Goal: Task Accomplishment & Management: Use online tool/utility

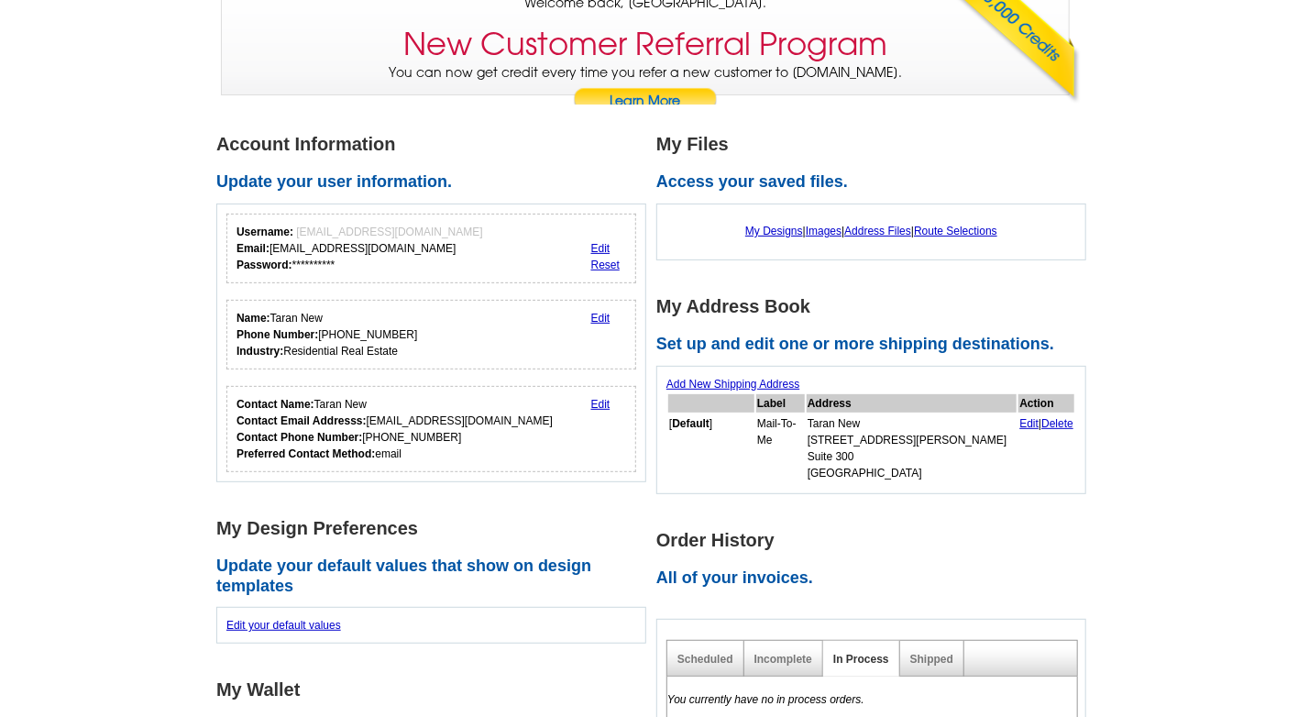
scroll to position [150, 0]
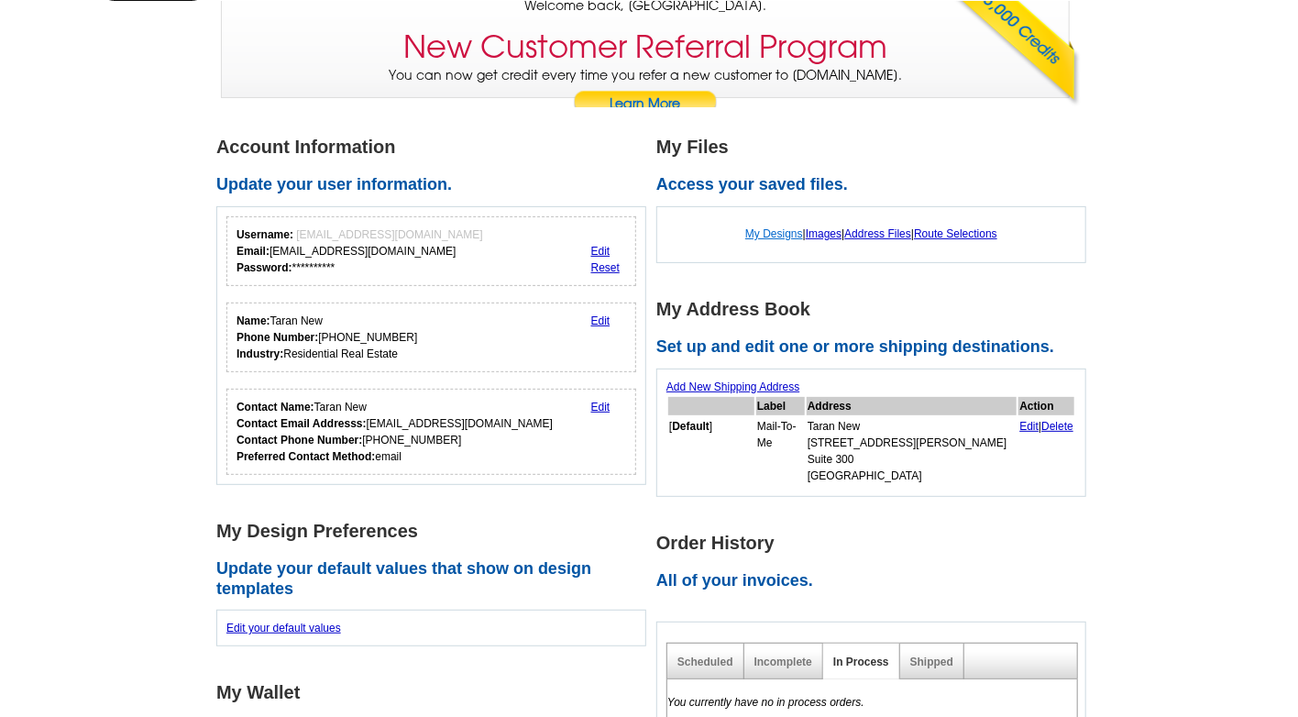
click at [755, 236] on link "My Designs" at bounding box center [774, 233] width 58 height 13
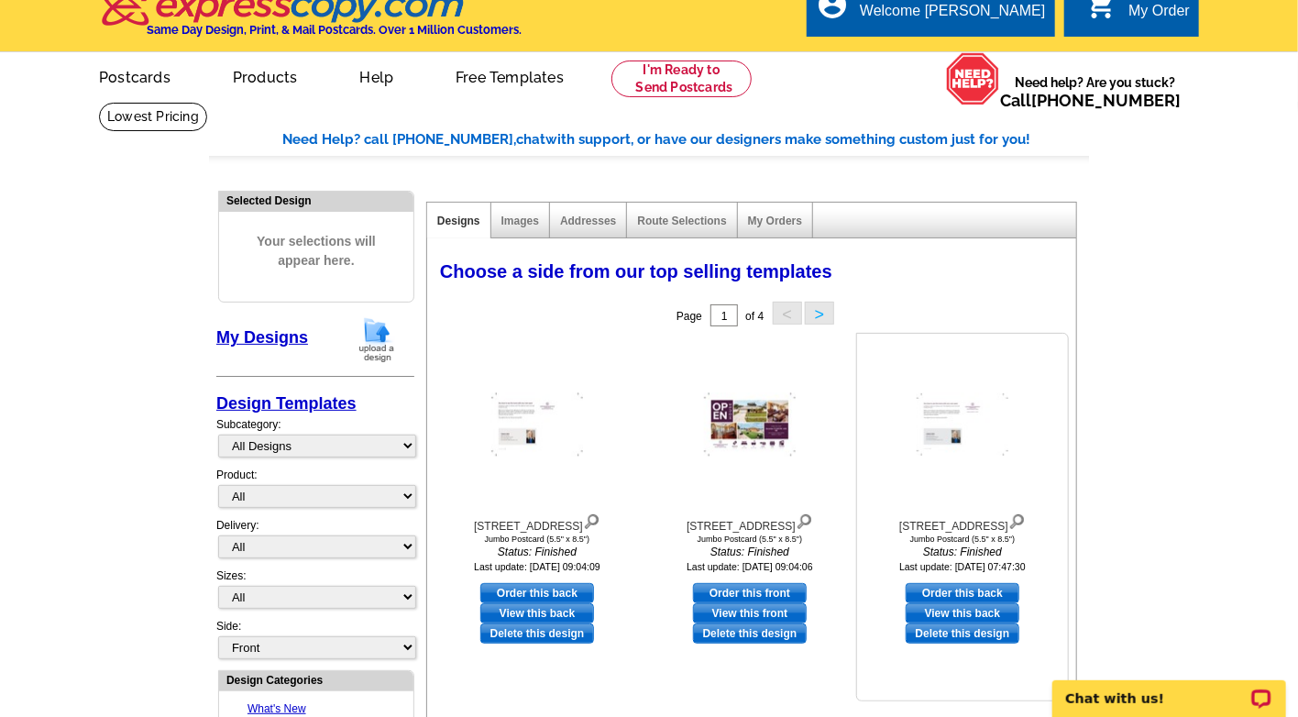
scroll to position [16, 0]
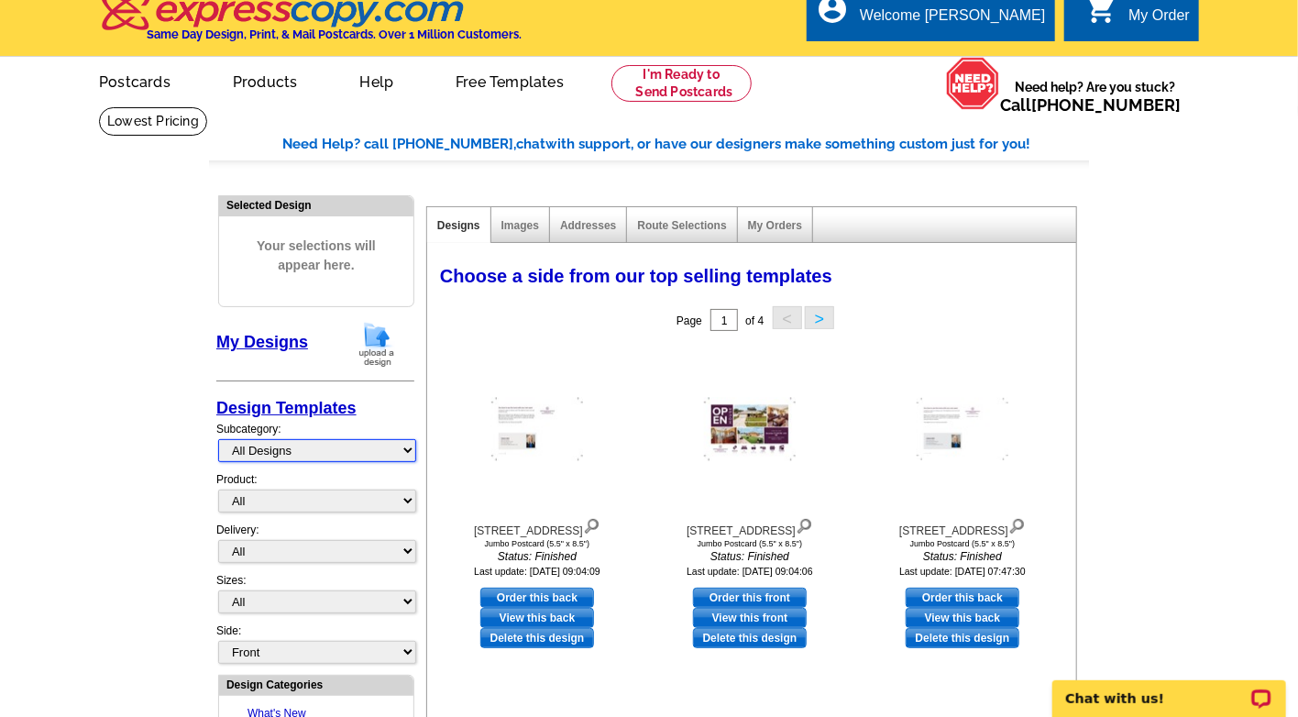
click at [318, 451] on select "All Designs Finished Designs Unfinished Designs" at bounding box center [317, 450] width 198 height 23
click at [452, 406] on div at bounding box center [537, 428] width 202 height 165
click at [266, 501] on select "All Postcards Letters and flyers Business Cards Door Hangers Greeting Cards" at bounding box center [317, 500] width 198 height 23
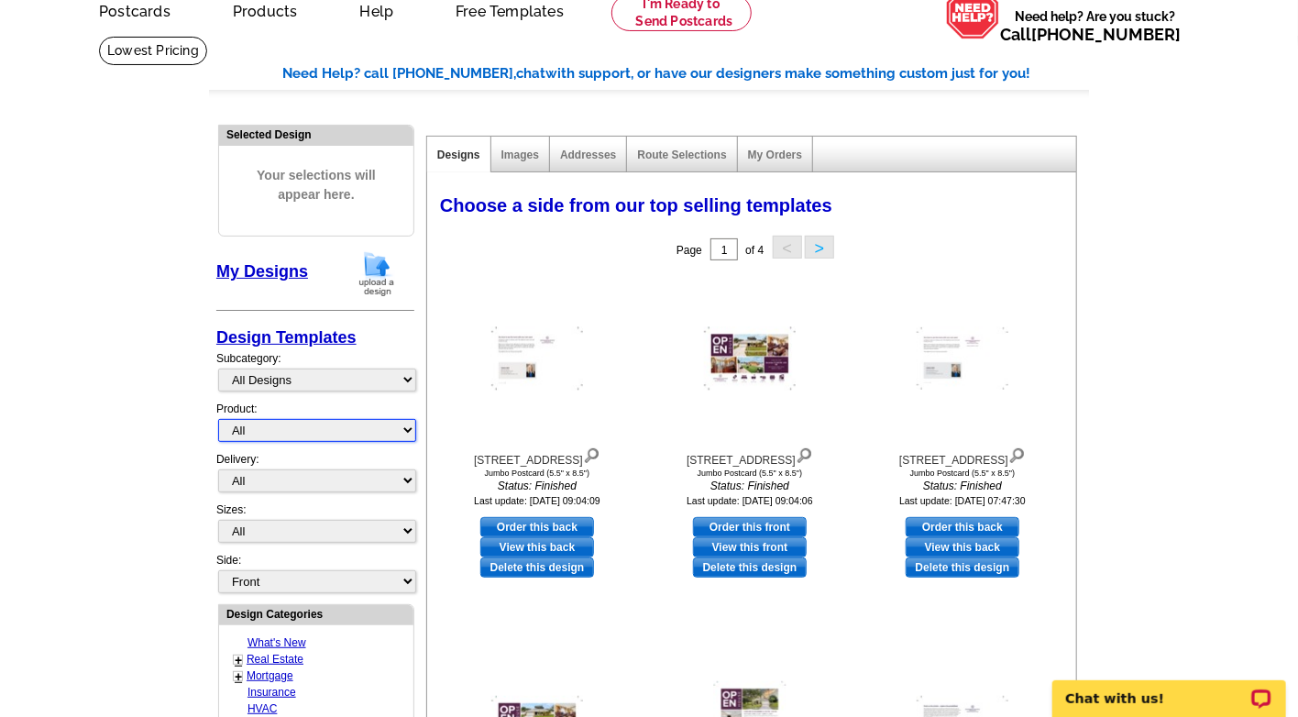
scroll to position [87, 0]
click at [294, 432] on select "All Postcards Letters and flyers Business Cards Door Hangers Greeting Cards" at bounding box center [317, 429] width 198 height 23
select select "1"
click at [218, 418] on select "All Postcards Letters and flyers Business Cards Door Hangers Greeting Cards" at bounding box center [317, 429] width 198 height 23
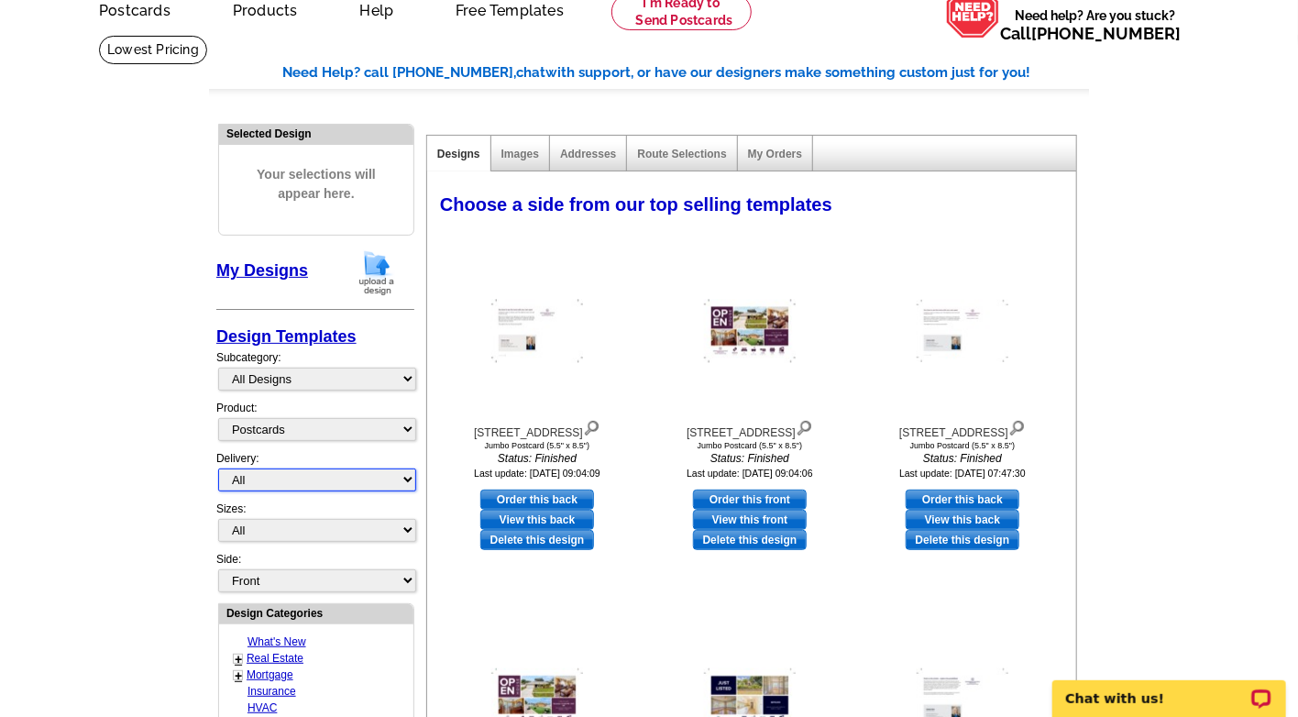
click at [288, 479] on select "All First Class Mail Shipped to Me EDDM Save 66% on Postage" at bounding box center [317, 479] width 198 height 23
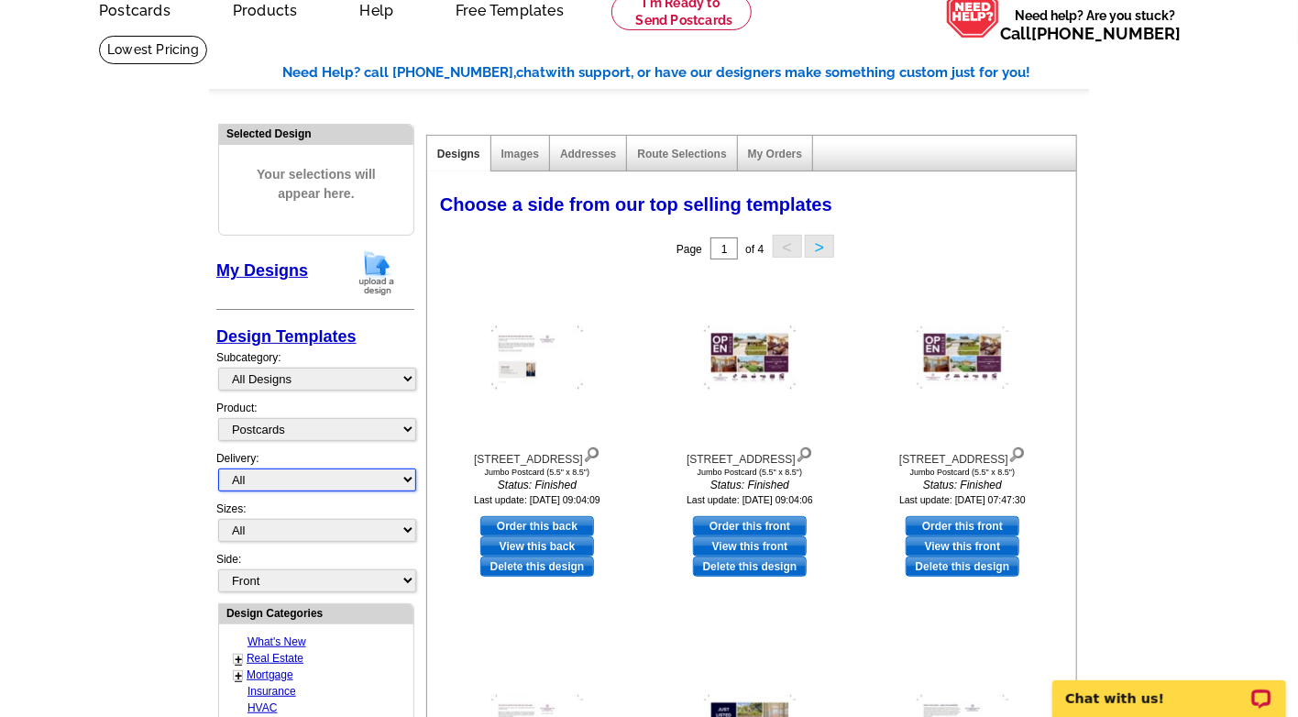
select select "4"
click at [218, 468] on select "All First Class Mail Shipped to Me EDDM Save 66% on Postage" at bounding box center [317, 479] width 198 height 23
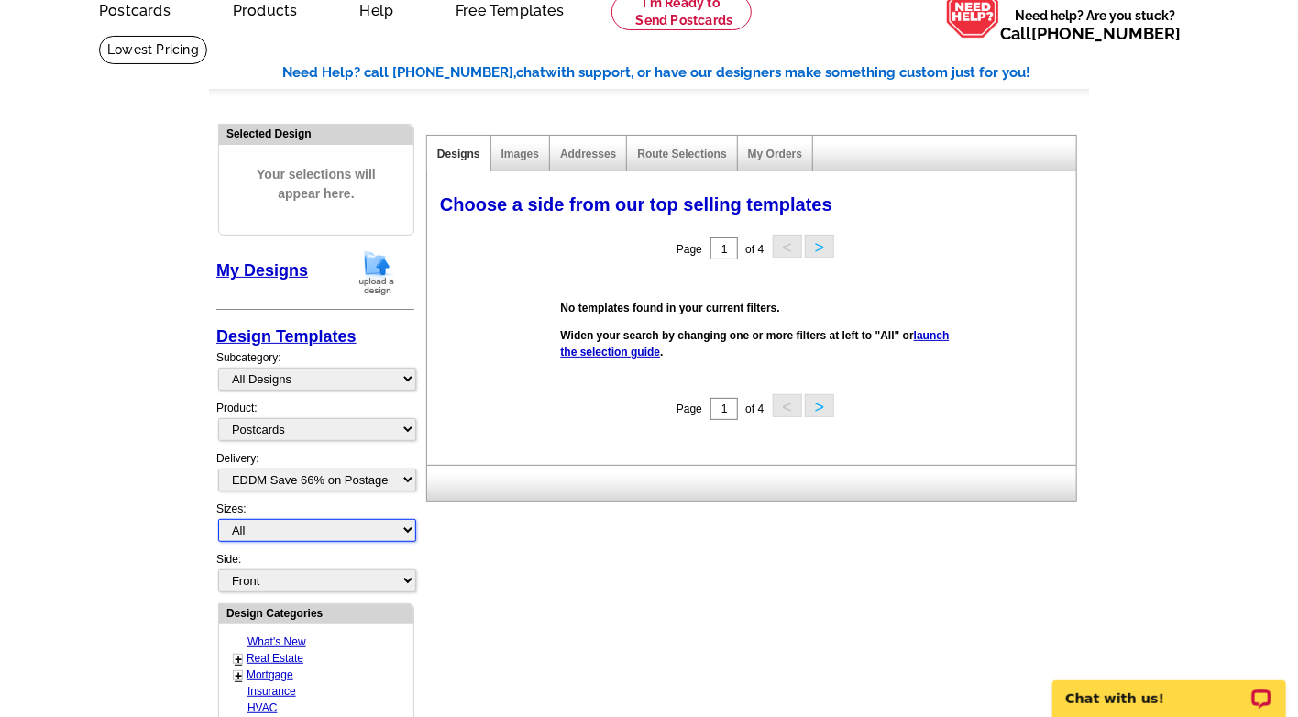
click at [284, 529] on select "All Jumbo Postcard (5.5" x 8.5") Regular Postcard (4.25" x 5.6") Panoramic Post…" at bounding box center [317, 530] width 198 height 23
select select "1"
click at [218, 519] on select "All Jumbo Postcard (5.5" x 8.5") Regular Postcard (4.25" x 5.6") Panoramic Post…" at bounding box center [317, 530] width 198 height 23
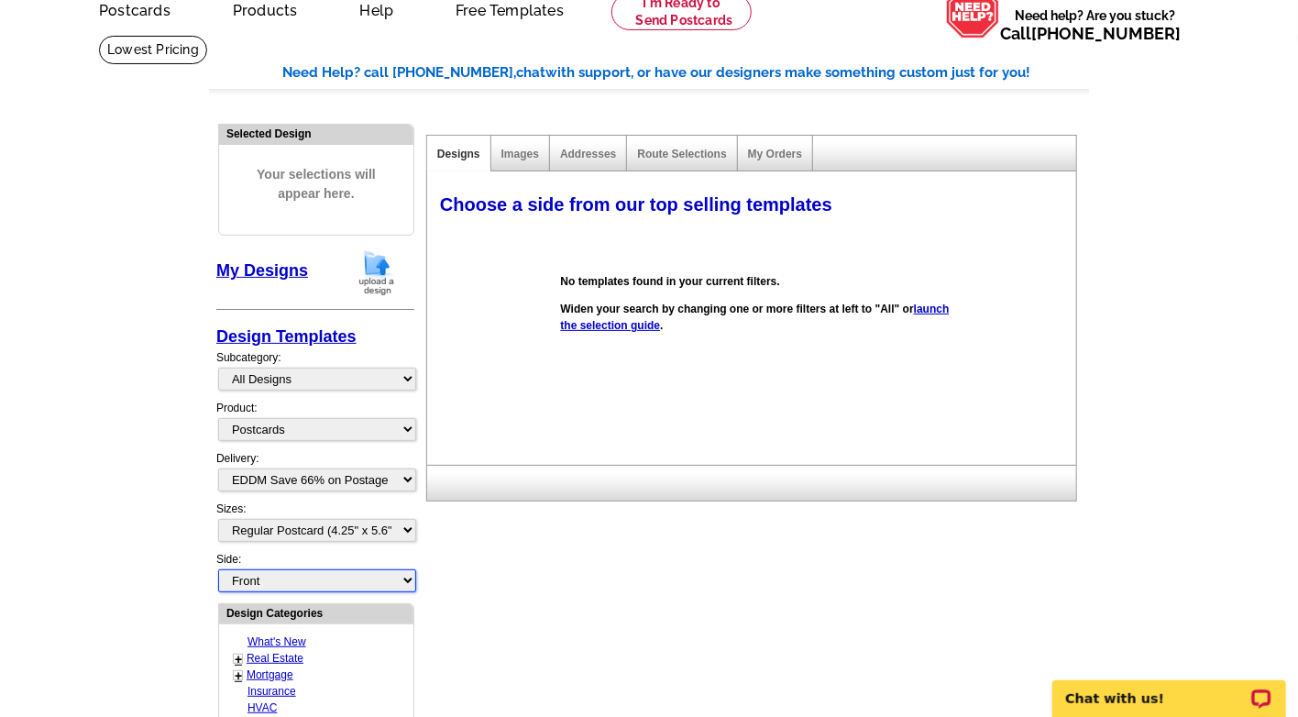
click at [296, 574] on select "Front Back" at bounding box center [317, 580] width 198 height 23
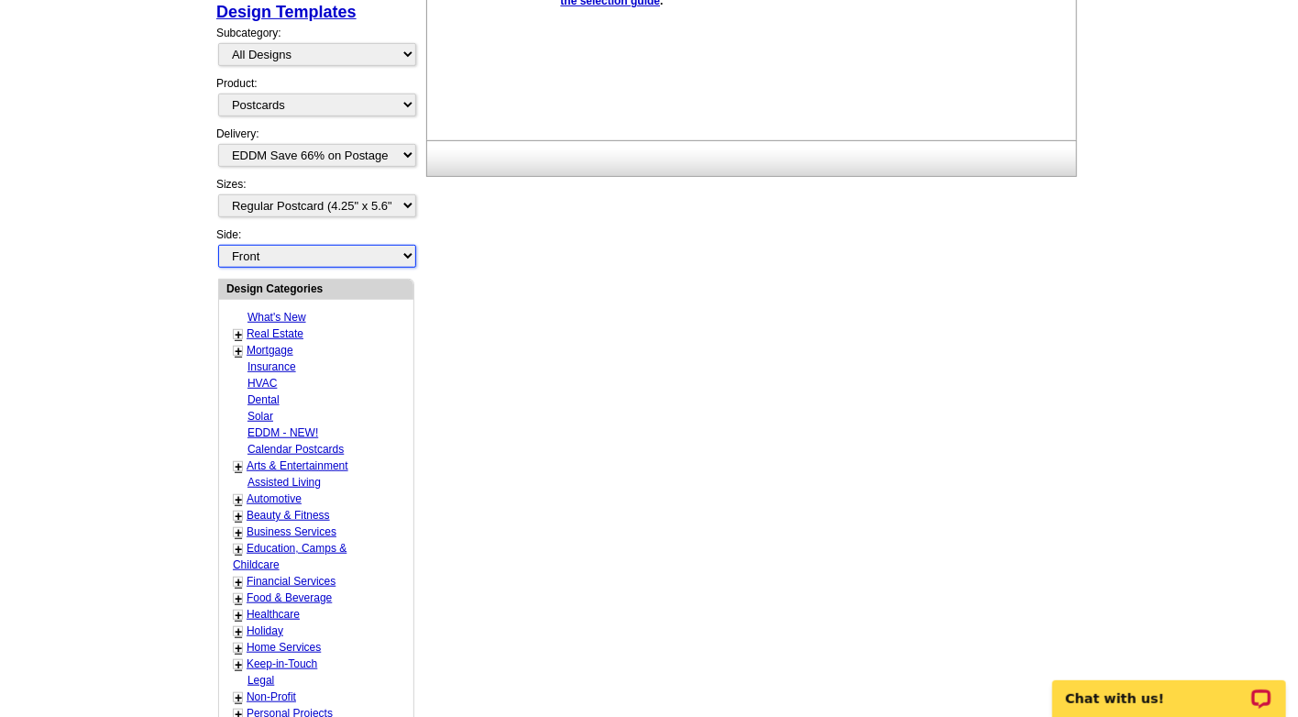
scroll to position [415, 0]
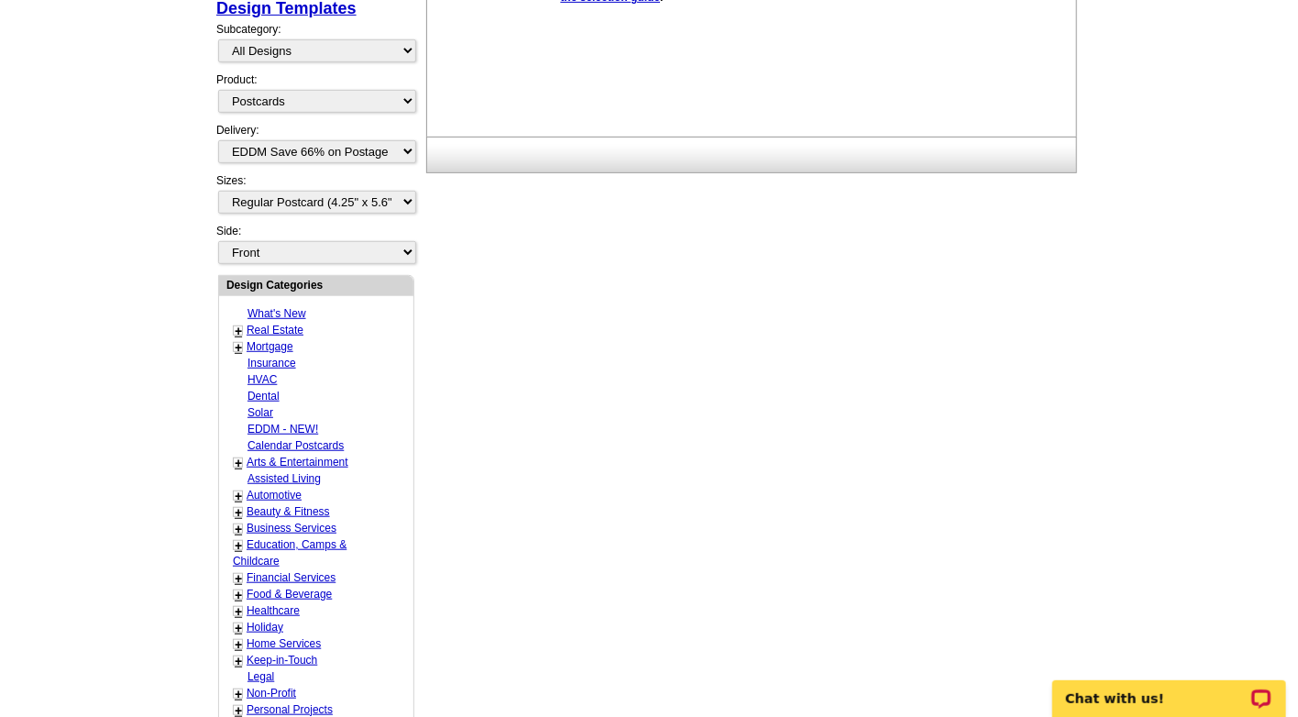
click at [273, 326] on link "Real Estate" at bounding box center [275, 330] width 57 height 13
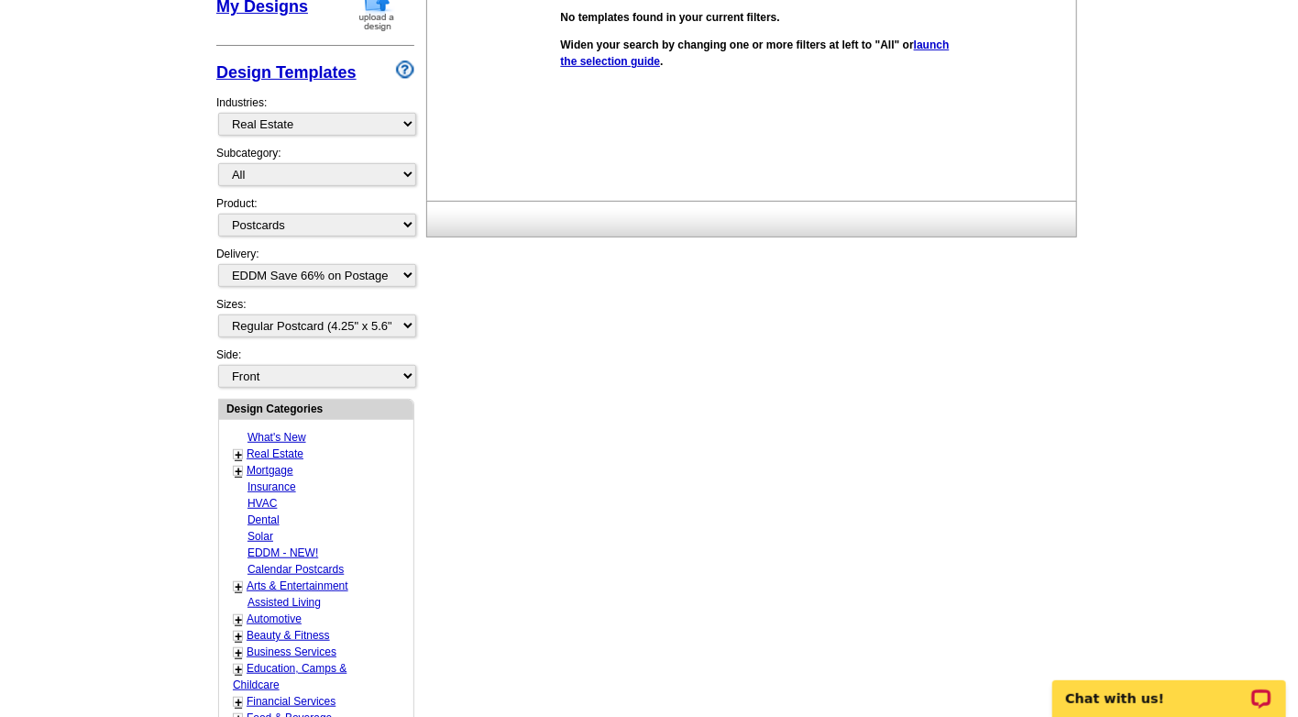
scroll to position [316, 0]
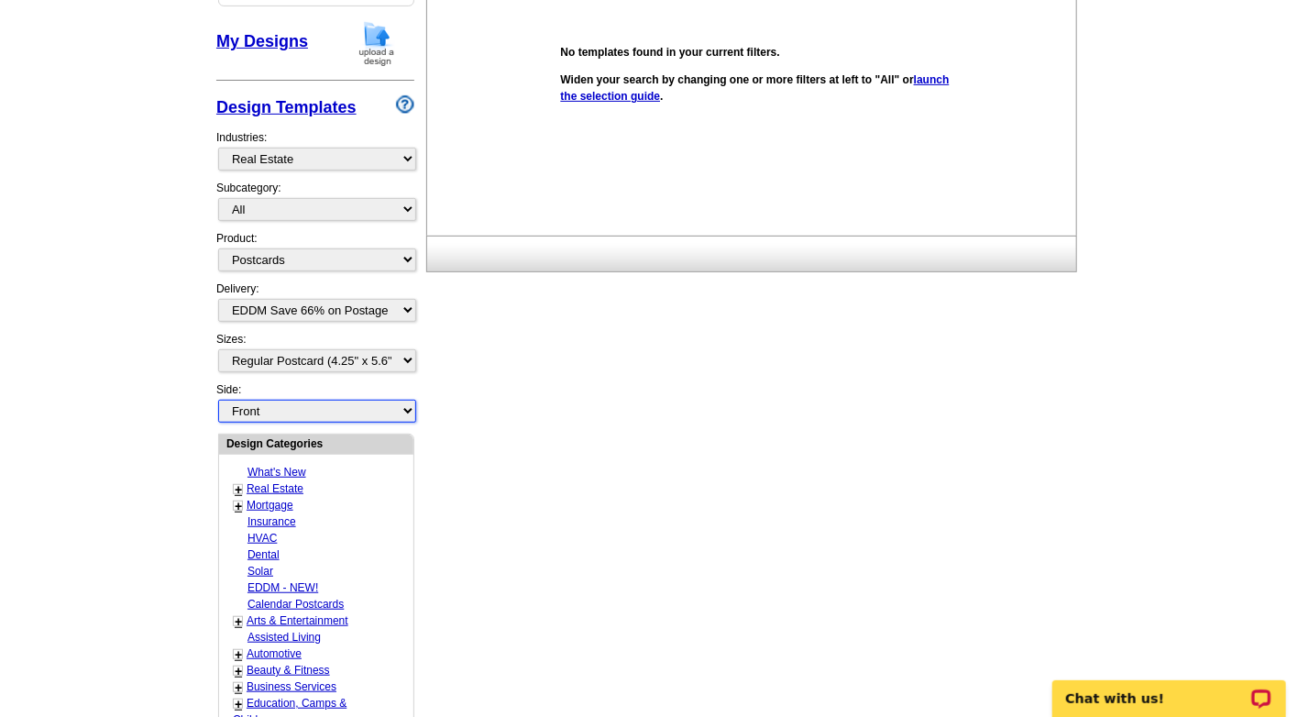
click at [392, 400] on select "Front Back" at bounding box center [317, 411] width 198 height 23
select select "front"
click at [623, 339] on div "Need Help? call 800-260-5887, chat with support, or have our designers make som…" at bounding box center [649, 492] width 880 height 1319
